Goal: Information Seeking & Learning: Learn about a topic

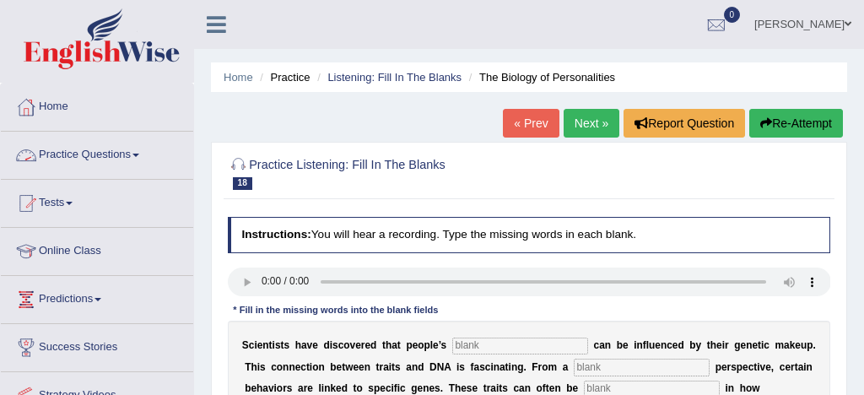
click at [125, 155] on link "Practice Questions" at bounding box center [97, 153] width 192 height 42
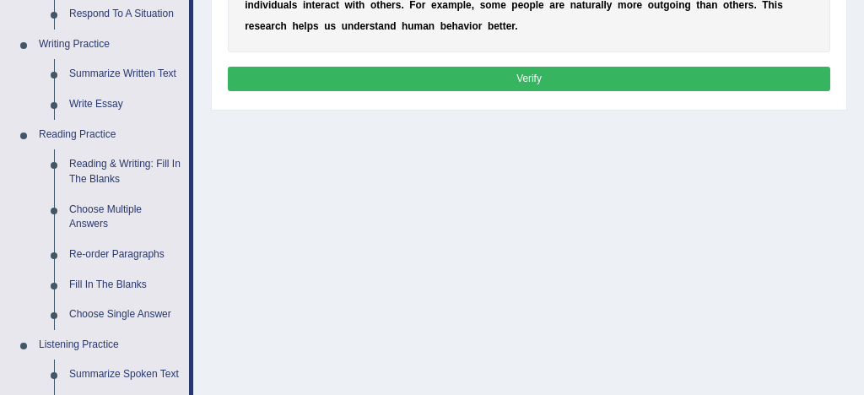
scroll to position [406, 0]
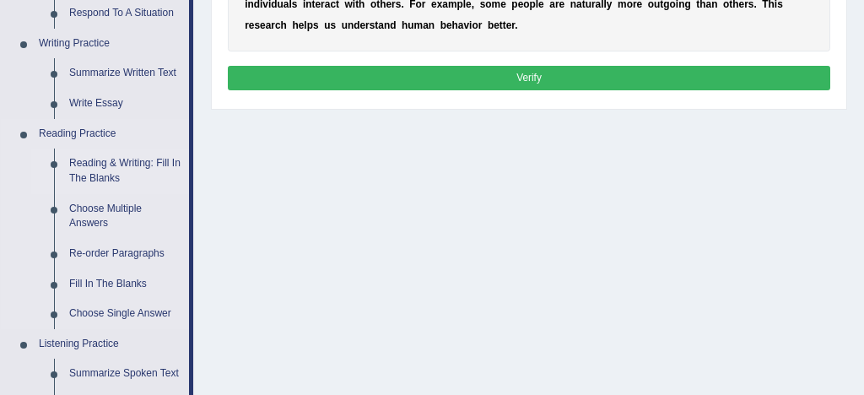
click at [162, 161] on link "Reading & Writing: Fill In The Blanks" at bounding box center [125, 170] width 127 height 45
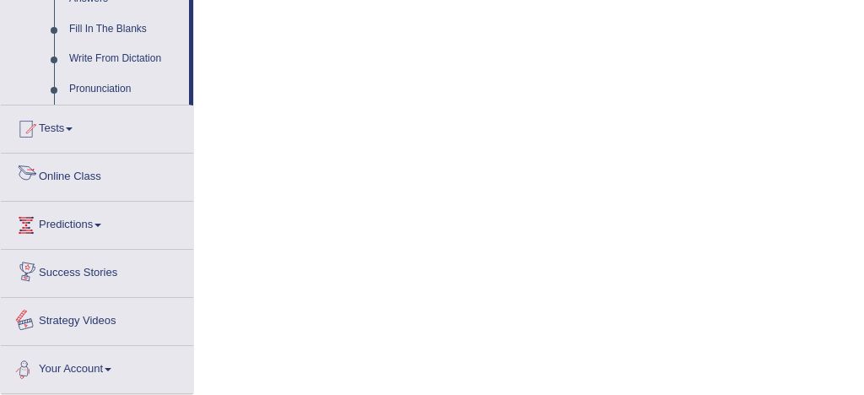
scroll to position [956, 0]
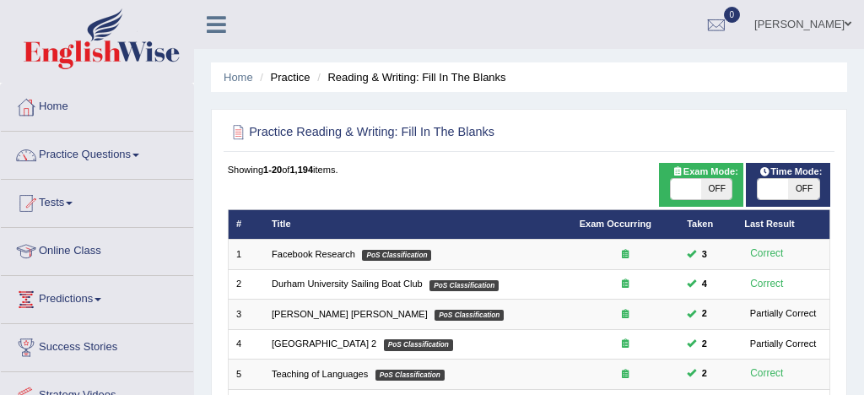
click at [696, 189] on span at bounding box center [686, 189] width 30 height 20
checkbox input "true"
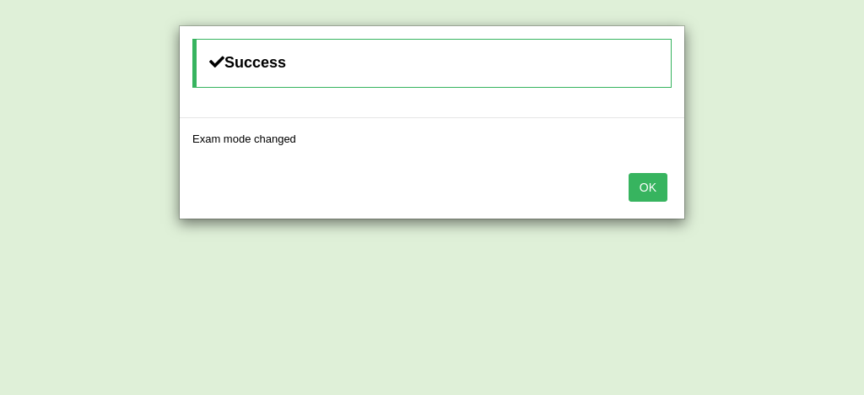
click at [648, 186] on button "OK" at bounding box center [647, 187] width 39 height 29
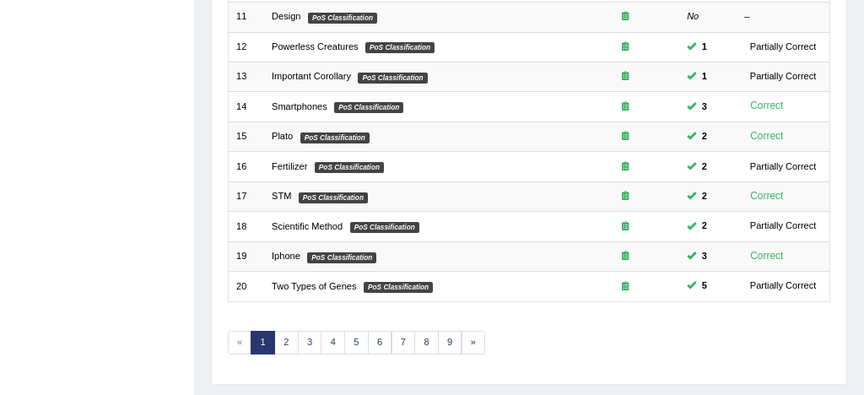
scroll to position [577, 0]
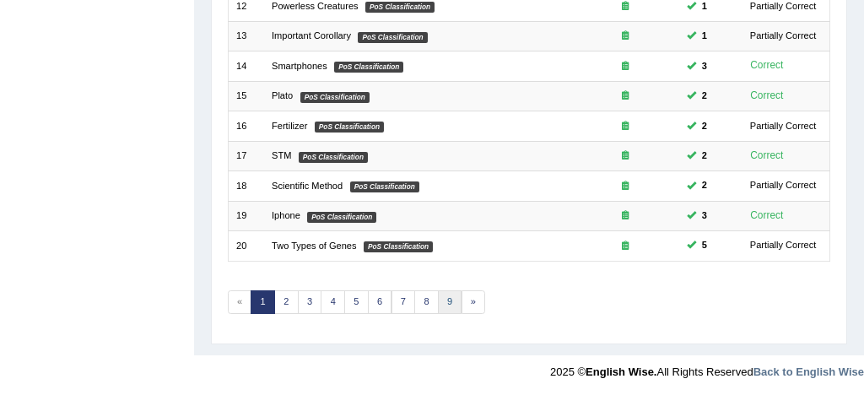
click at [449, 299] on link "9" at bounding box center [450, 302] width 24 height 24
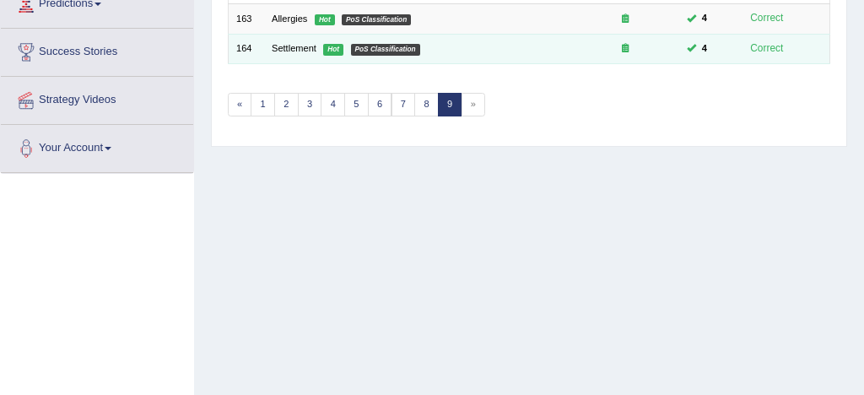
scroll to position [299, 0]
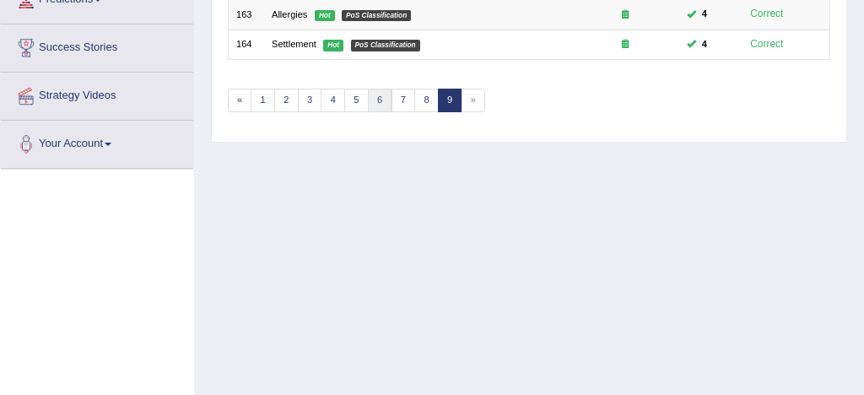
click at [380, 96] on link "6" at bounding box center [380, 101] width 24 height 24
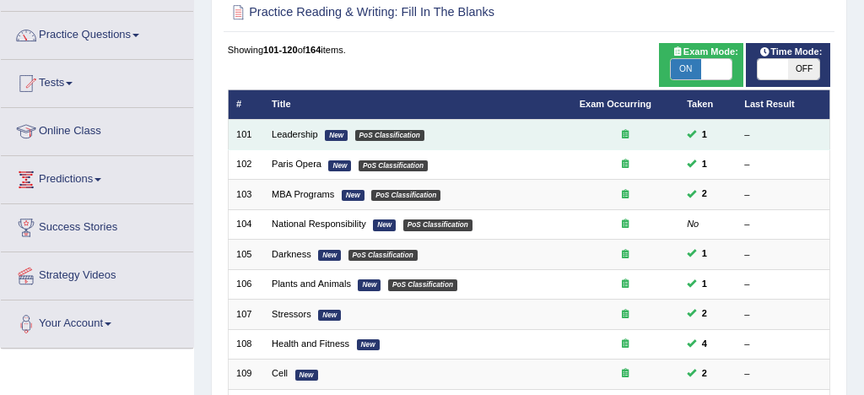
scroll to position [118, 0]
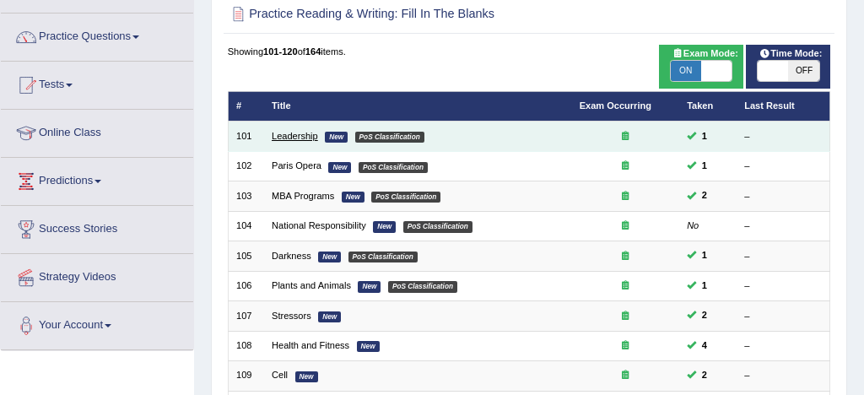
click at [295, 138] on link "Leadership" at bounding box center [295, 136] width 46 height 10
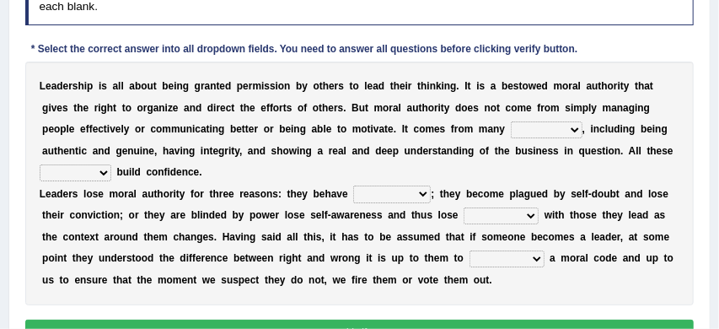
scroll to position [242, 0]
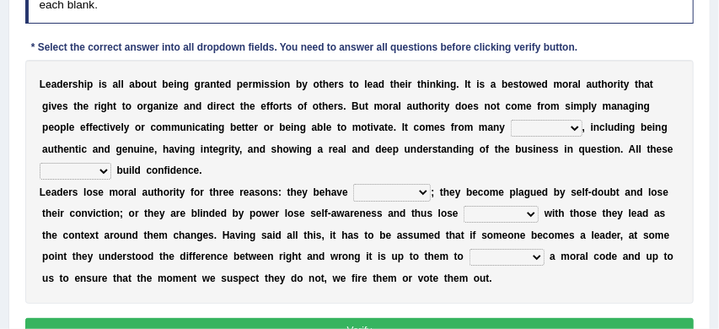
click at [580, 131] on select "sources items stamps supports" at bounding box center [547, 128] width 72 height 17
select select "sources"
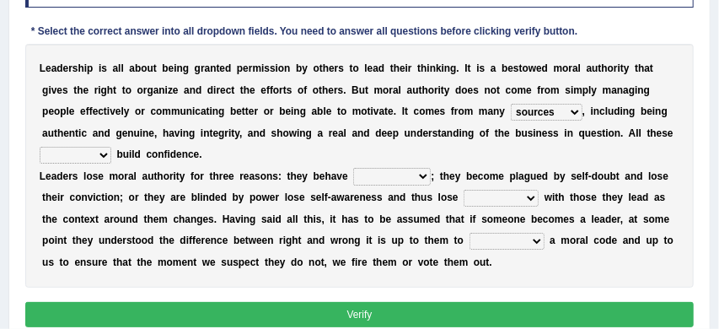
scroll to position [258, 0]
click at [105, 156] on select "faith answers factors parts" at bounding box center [76, 155] width 72 height 17
select select "parts"
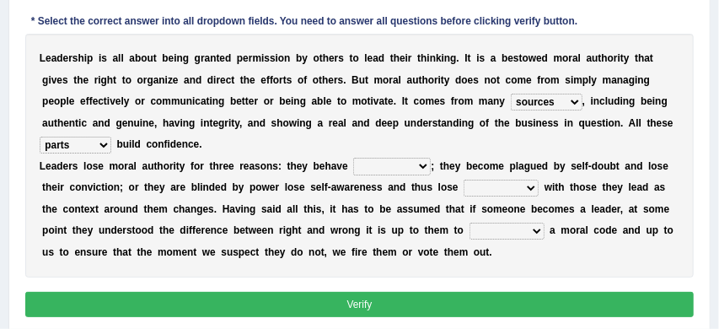
scroll to position [270, 0]
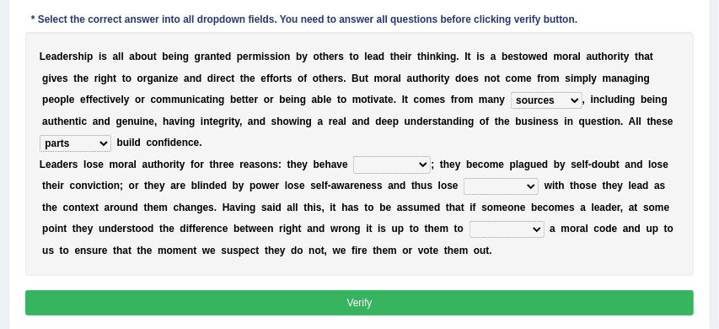
click at [421, 164] on select "usually unethically falsely unexpected" at bounding box center [392, 164] width 78 height 17
select select "unexpected"
click at [529, 185] on select "connect connected disconnect connection" at bounding box center [501, 186] width 75 height 17
select select "connected"
click at [539, 230] on select "abide in abide by abide to connection" at bounding box center [507, 229] width 75 height 17
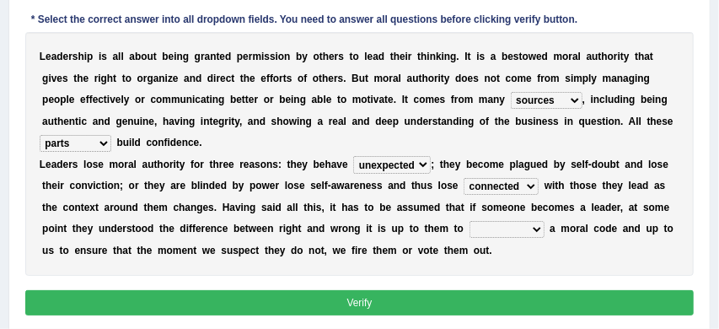
select select "connection"
click at [461, 302] on button "Verify" at bounding box center [360, 302] width 670 height 24
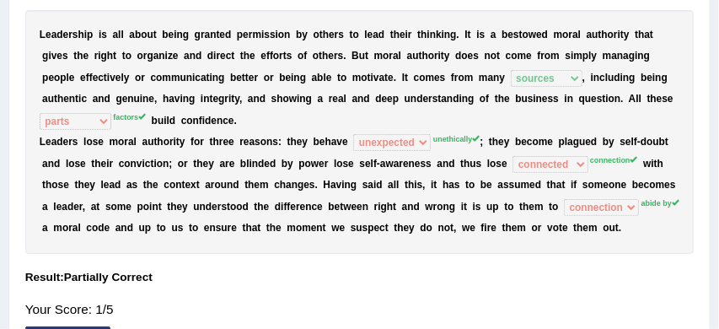
scroll to position [248, 0]
